Goal: Transaction & Acquisition: Purchase product/service

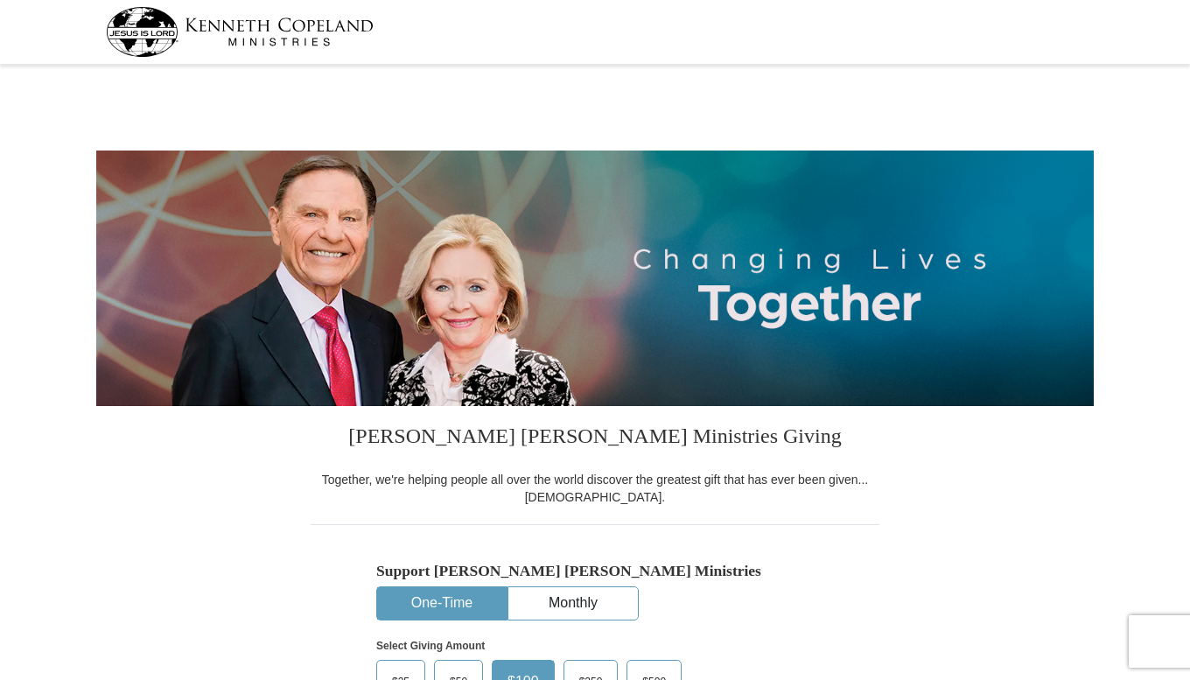
select select "KS"
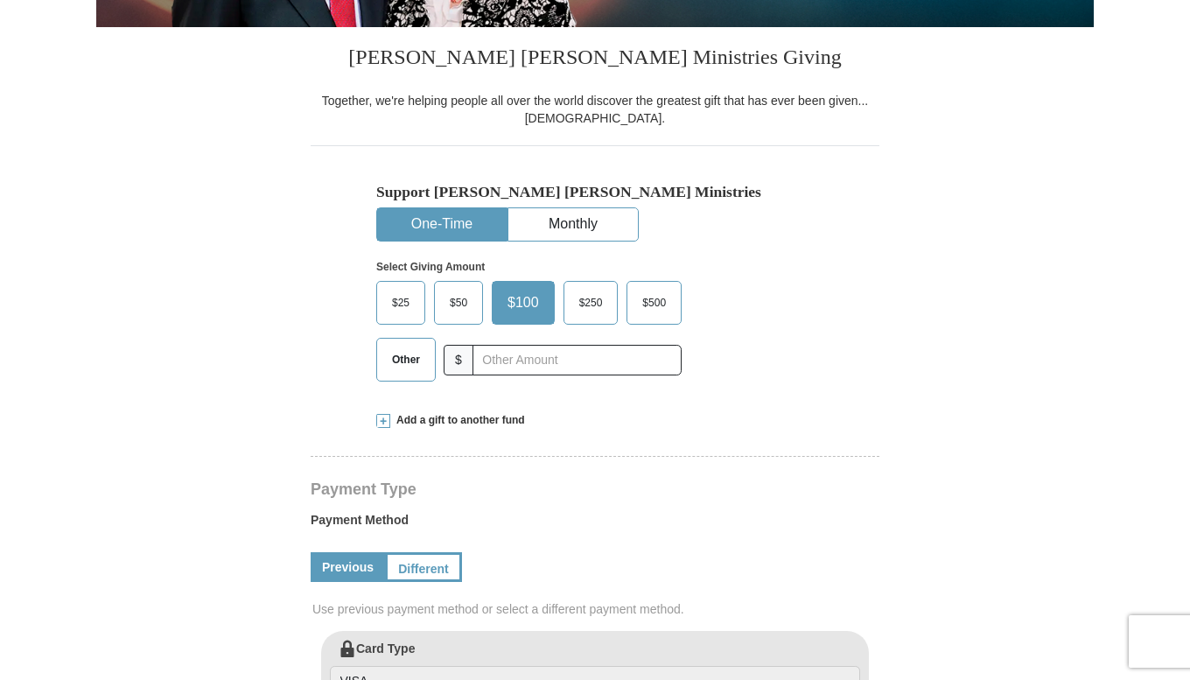
click at [390, 425] on span "Add a gift to another fund" at bounding box center [457, 420] width 135 height 15
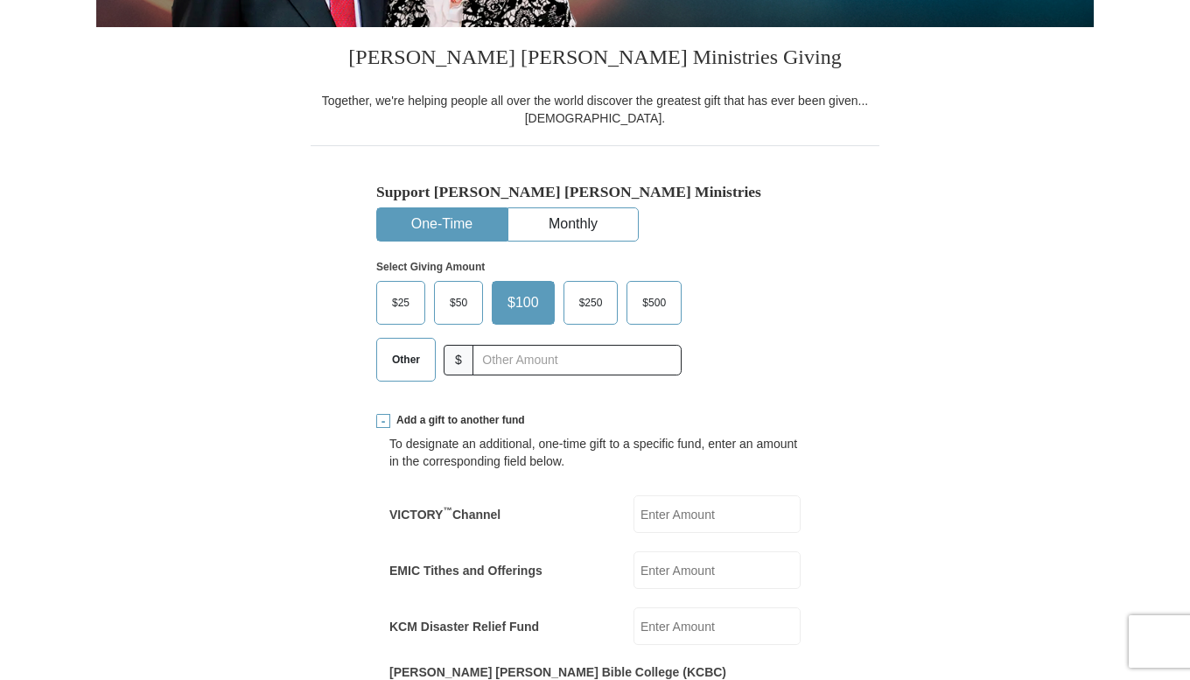
click at [414, 363] on span "Other" at bounding box center [406, 360] width 46 height 26
click at [0, 0] on input "Other" at bounding box center [0, 0] width 0 height 0
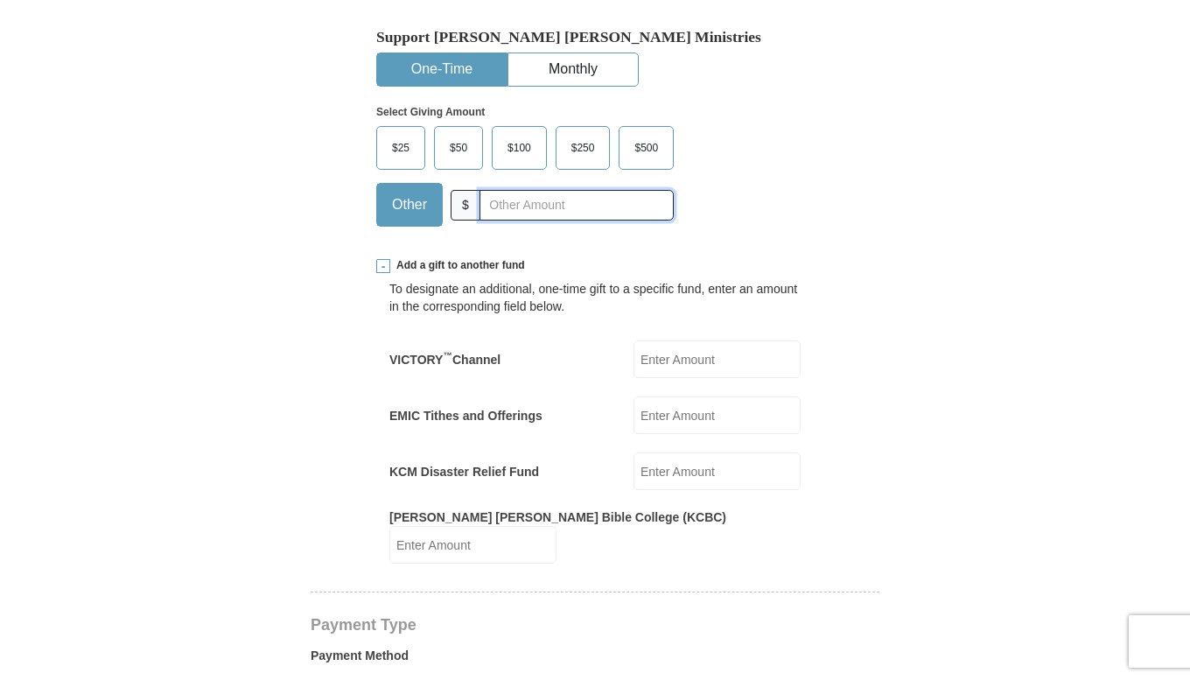
scroll to position [543, 0]
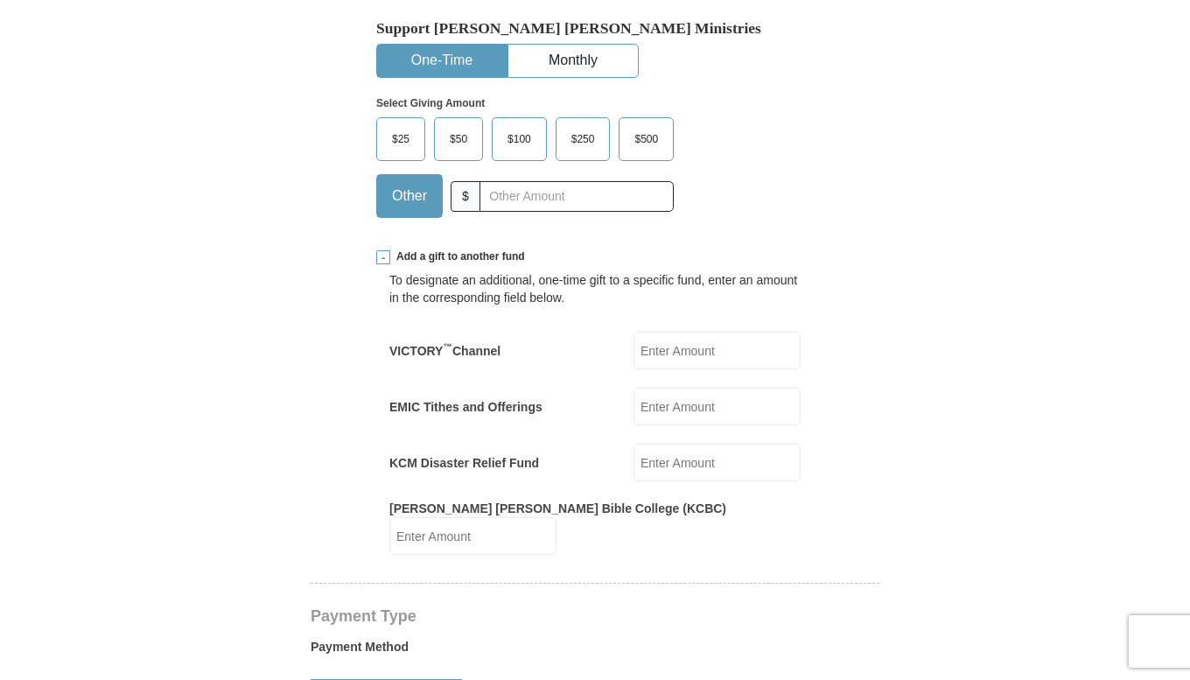
click at [687, 412] on input "EMIC Tithes and Offerings" at bounding box center [717, 407] width 167 height 38
type input "1600.00"
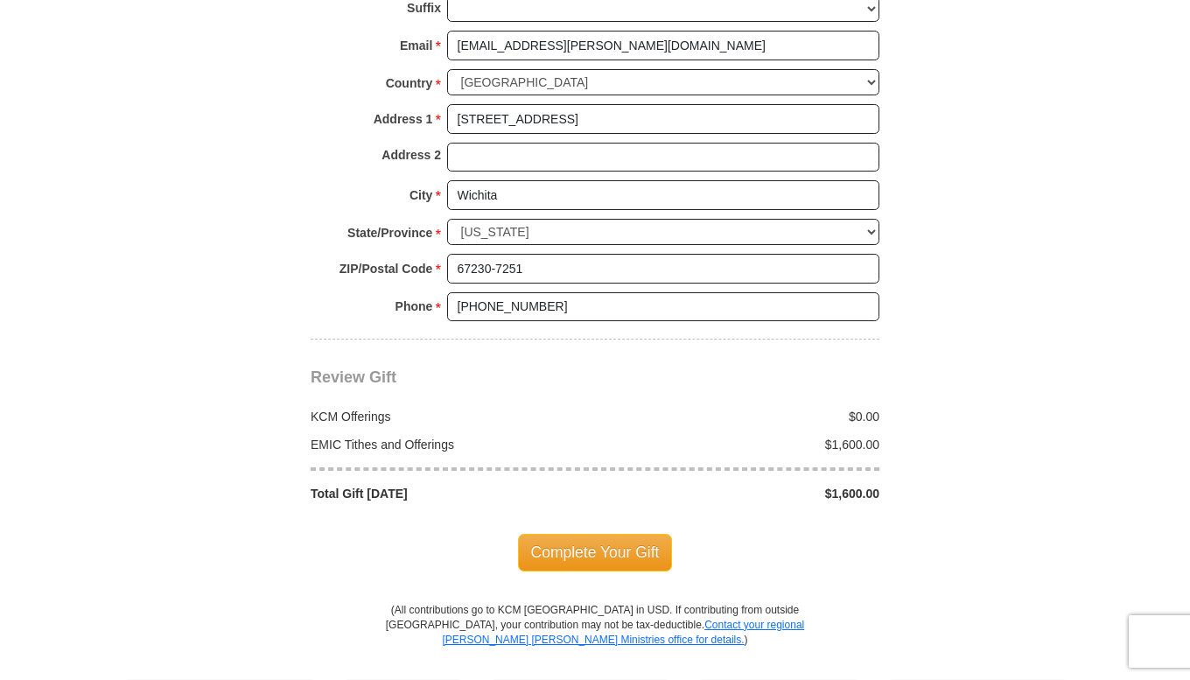
scroll to position [1598, 0]
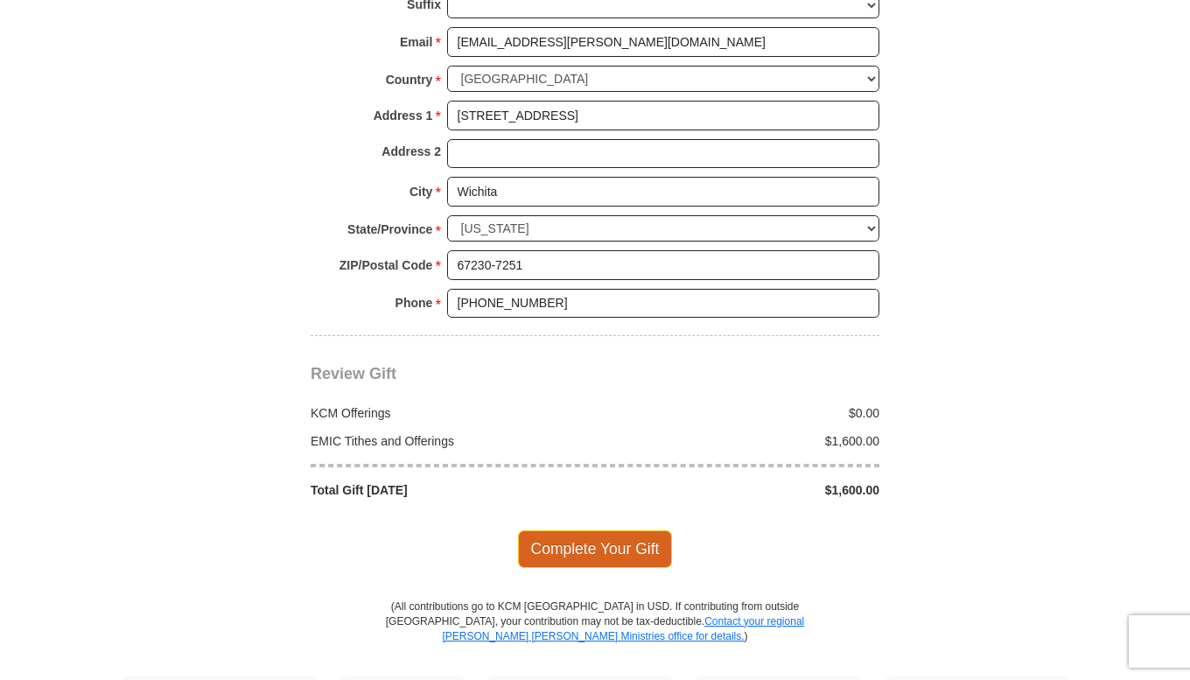
click at [632, 532] on span "Complete Your Gift" at bounding box center [595, 548] width 155 height 37
